Goal: Check status: Check status

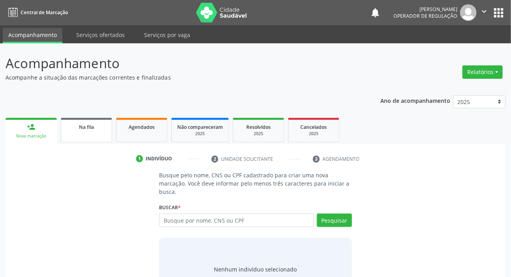
click at [90, 125] on span "Na fila" at bounding box center [86, 127] width 15 height 7
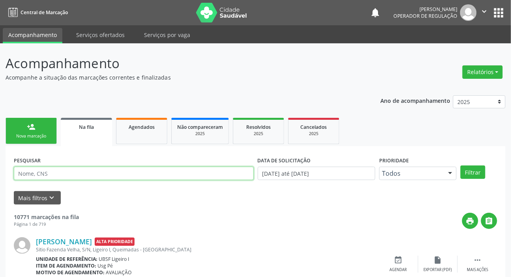
click at [68, 168] on input "text" at bounding box center [134, 173] width 240 height 13
click at [460, 166] on button "Filtrar" at bounding box center [472, 172] width 25 height 13
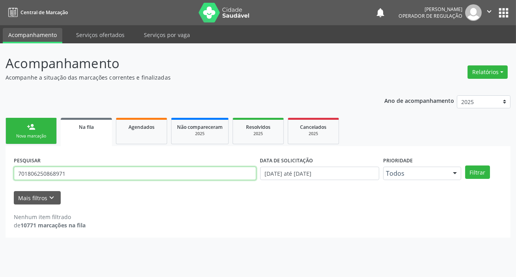
click at [123, 177] on input "701806250868971" at bounding box center [135, 173] width 243 height 13
click at [465, 166] on button "Filtrar" at bounding box center [477, 172] width 25 height 13
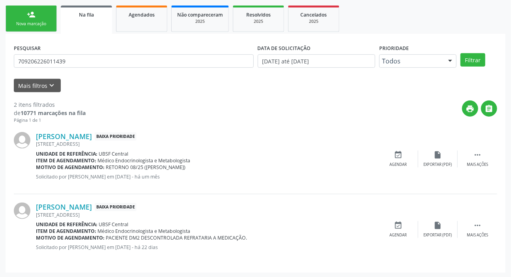
scroll to position [113, 0]
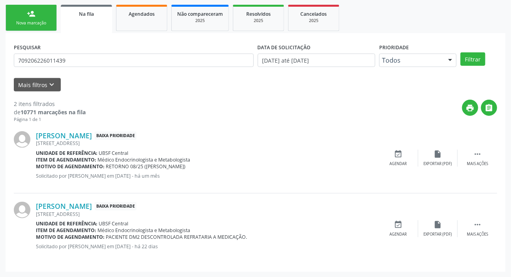
drag, startPoint x: 112, startPoint y: 69, endPoint x: 111, endPoint y: 62, distance: 7.1
click at [112, 71] on div "PESQUISAR 709206226011439" at bounding box center [134, 56] width 244 height 31
click at [112, 56] on input "709206226011439" at bounding box center [134, 60] width 240 height 13
type input "706800230122821"
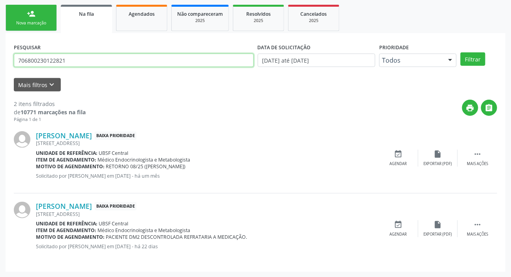
click at [460, 52] on button "Filtrar" at bounding box center [472, 58] width 25 height 13
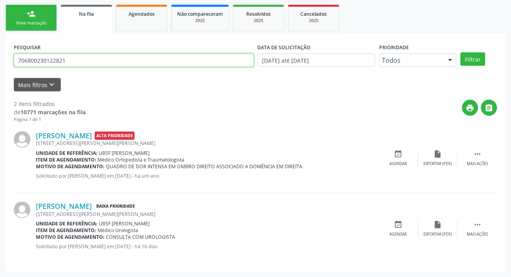
click at [118, 63] on input "706800230122821" at bounding box center [134, 60] width 240 height 13
click at [118, 64] on input "706800230122821" at bounding box center [134, 60] width 240 height 13
click at [460, 52] on button "Filtrar" at bounding box center [472, 58] width 25 height 13
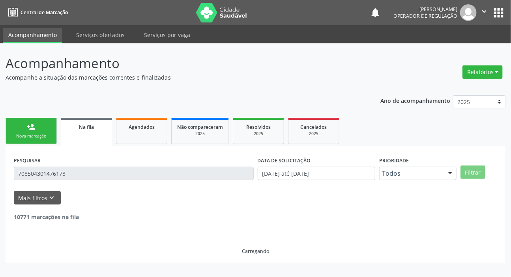
scroll to position [0, 0]
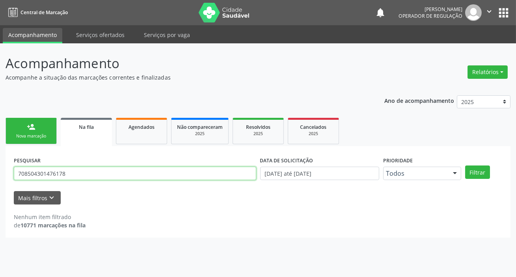
click at [136, 178] on input "708504301476178" at bounding box center [135, 173] width 243 height 13
type input "708102542594235"
click at [465, 166] on button "Filtrar" at bounding box center [477, 172] width 25 height 13
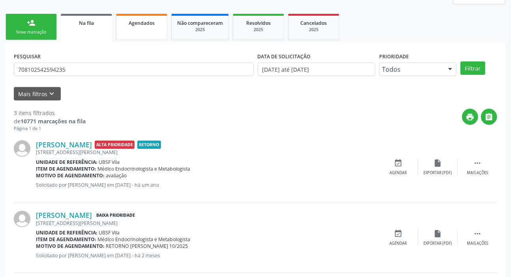
scroll to position [11, 0]
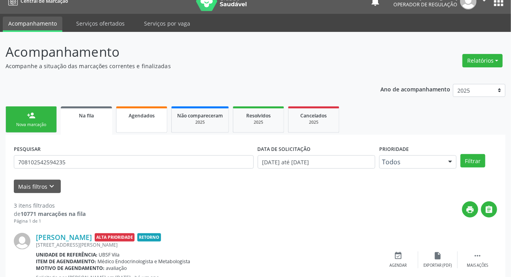
click at [151, 114] on span "Agendados" at bounding box center [142, 115] width 26 height 7
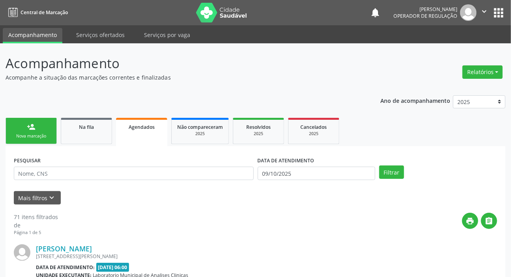
click at [182, 166] on div "PESQUISAR" at bounding box center [134, 170] width 244 height 31
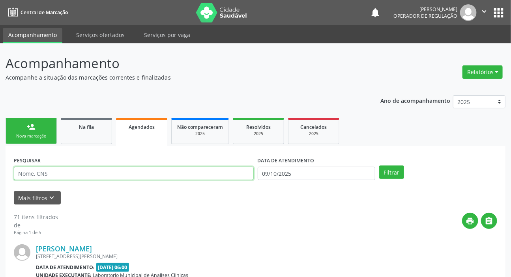
click at [173, 169] on input "text" at bounding box center [134, 173] width 240 height 13
type input "700004235863805"
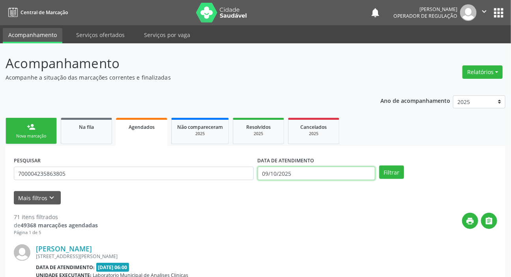
click at [270, 168] on input "09/10/2025" at bounding box center [317, 173] width 118 height 13
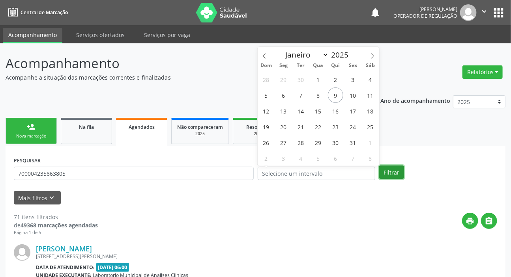
click at [402, 168] on button "Filtrar" at bounding box center [391, 172] width 25 height 13
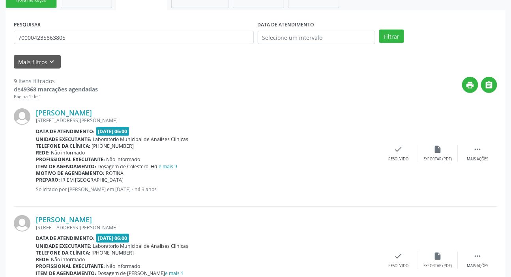
scroll to position [37, 0]
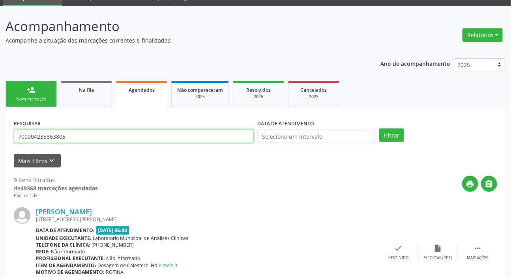
click at [141, 138] on input "700004235863805" at bounding box center [134, 136] width 240 height 13
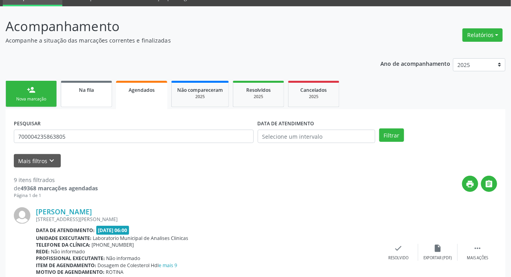
click at [99, 97] on link "Na fila" at bounding box center [86, 94] width 51 height 26
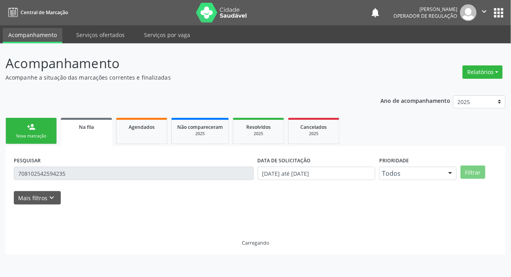
scroll to position [0, 0]
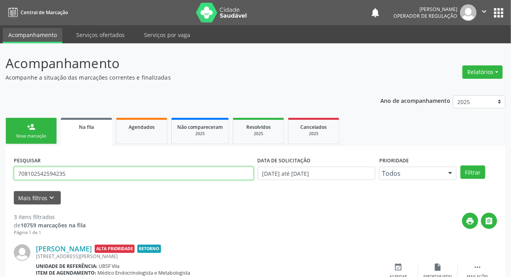
click at [102, 177] on input "708102542594235" at bounding box center [134, 173] width 240 height 13
paste input "000423586380"
type input "700004235863805"
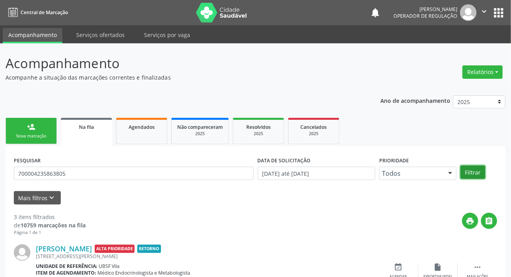
click at [468, 170] on button "Filtrar" at bounding box center [472, 172] width 25 height 13
click at [501, 14] on button "apps" at bounding box center [498, 13] width 14 height 14
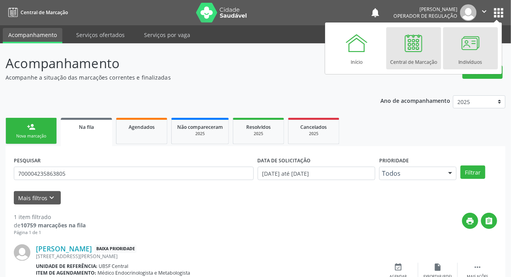
click at [464, 55] on div "Indivíduos" at bounding box center [470, 60] width 24 height 11
